Goal: Information Seeking & Learning: Find specific fact

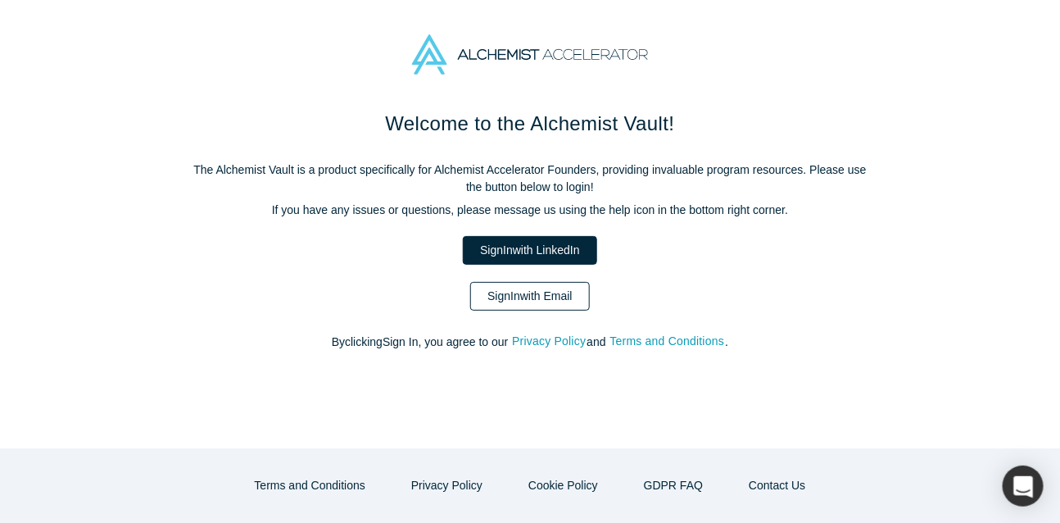
click at [501, 290] on link "Sign In with Email" at bounding box center [530, 296] width 120 height 29
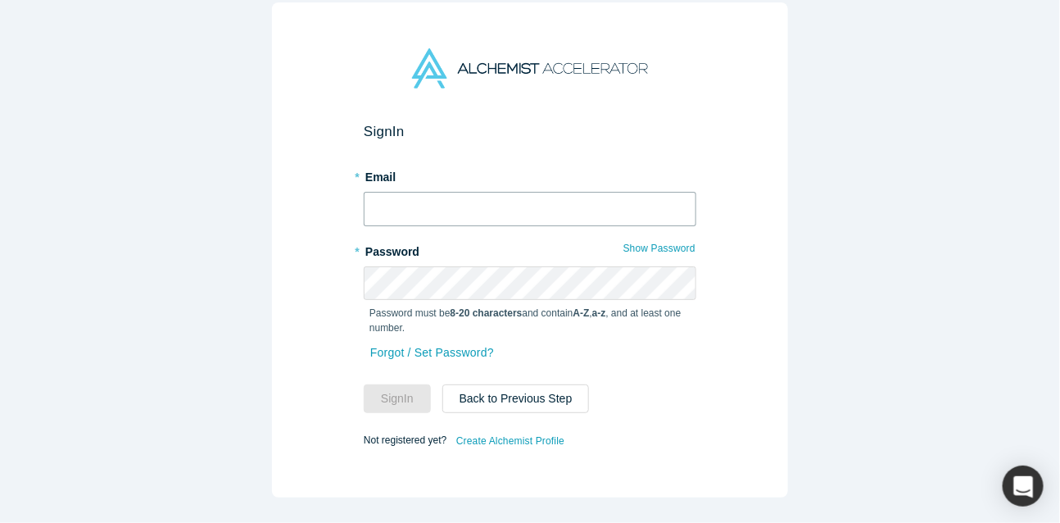
click at [523, 212] on input "text" at bounding box center [530, 209] width 333 height 34
type input "[EMAIL_ADDRESS][DOMAIN_NAME]"
click at [403, 392] on button "Sign In" at bounding box center [397, 398] width 67 height 29
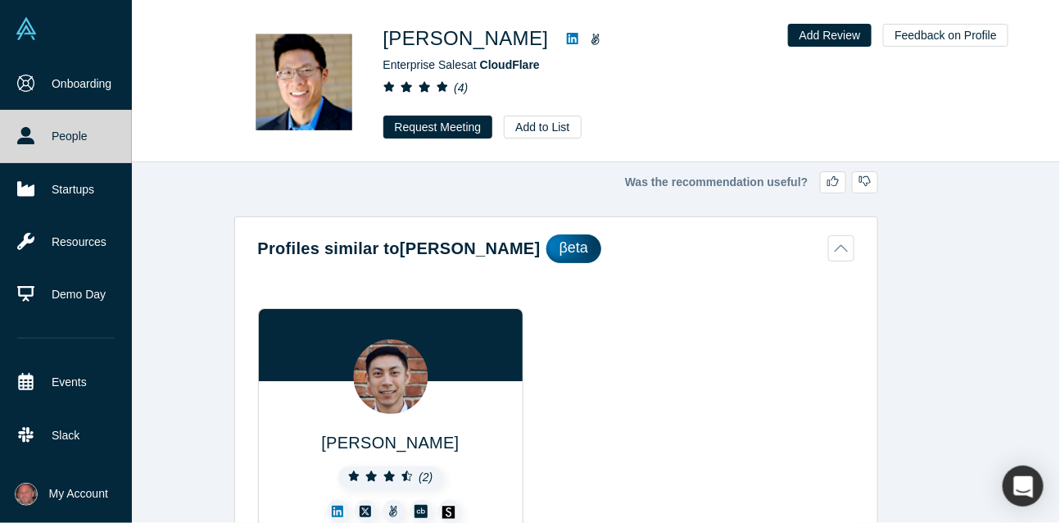
click at [27, 28] on img at bounding box center [26, 28] width 23 height 23
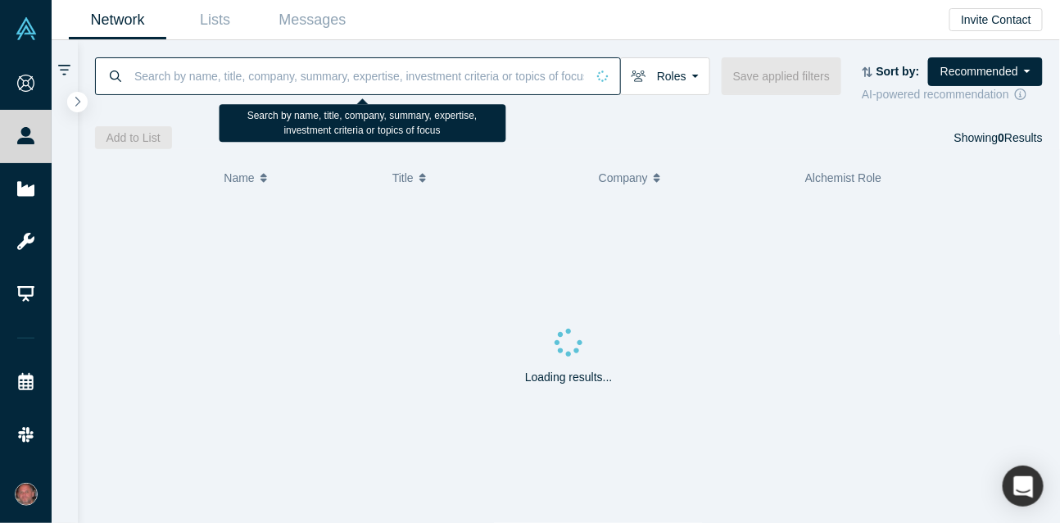
click at [235, 78] on input at bounding box center [359, 76] width 453 height 39
paste input "[PERSON_NAME]"
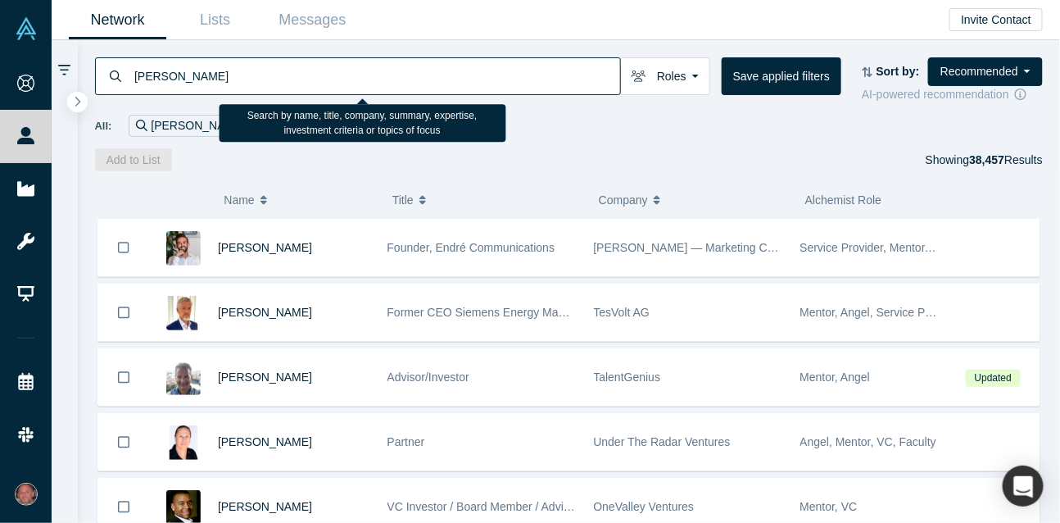
type input "[PERSON_NAME]"
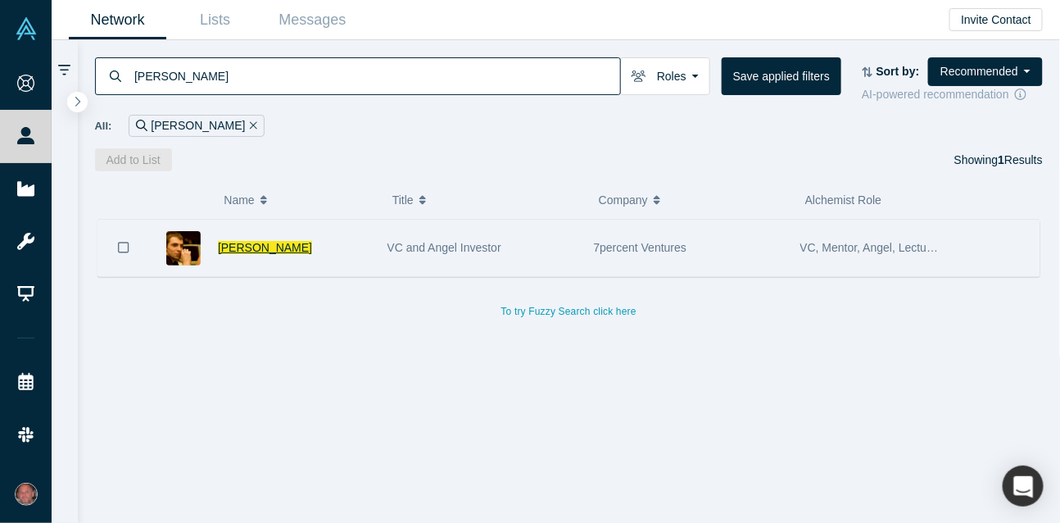
click at [242, 247] on span "[PERSON_NAME]" at bounding box center [265, 247] width 94 height 13
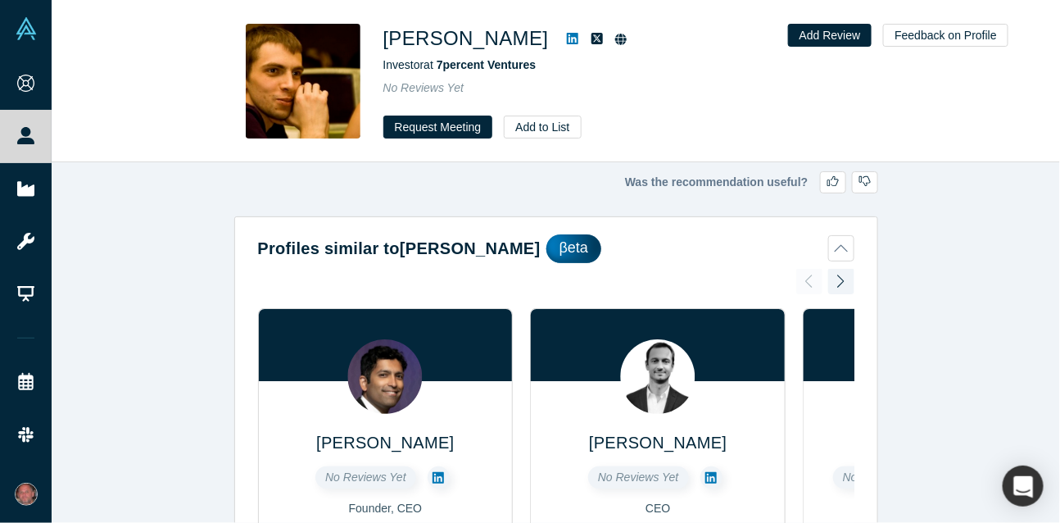
click at [615, 43] on icon at bounding box center [620, 39] width 11 height 11
click at [567, 36] on icon at bounding box center [572, 38] width 11 height 11
